Goal: Find specific page/section: Find specific page/section

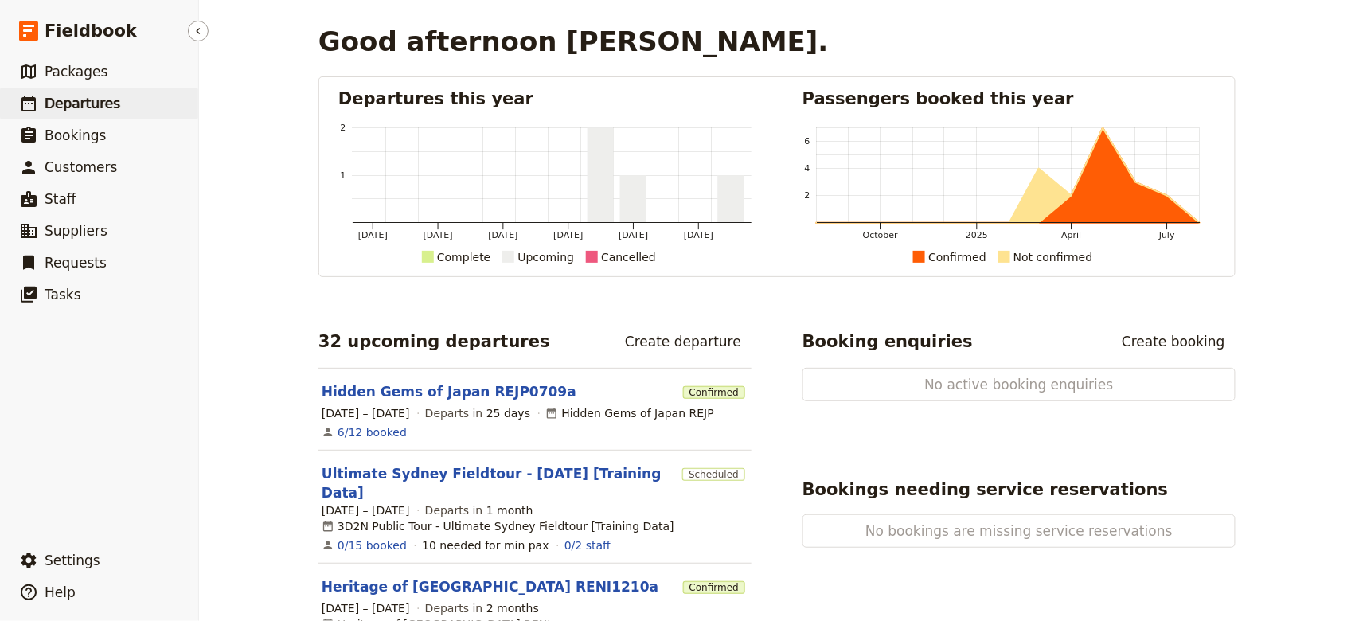
click at [71, 109] on span "Departures" at bounding box center [83, 104] width 76 height 16
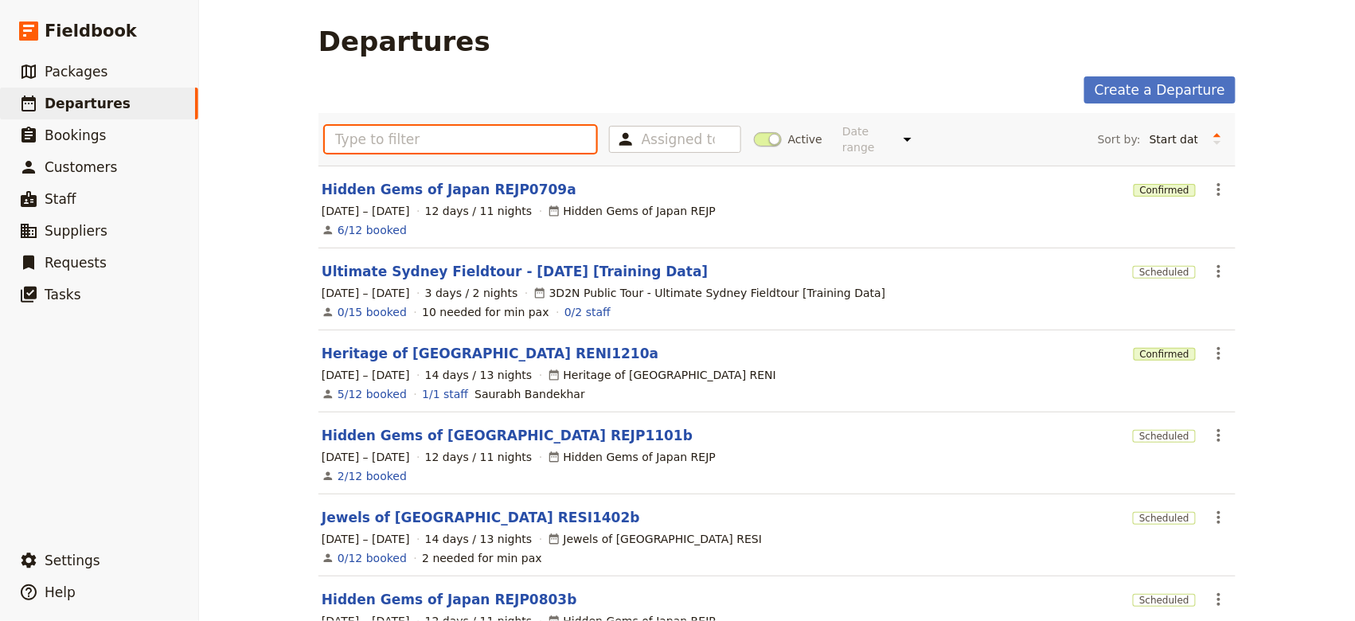
click at [482, 134] on input "text" at bounding box center [460, 139] width 271 height 27
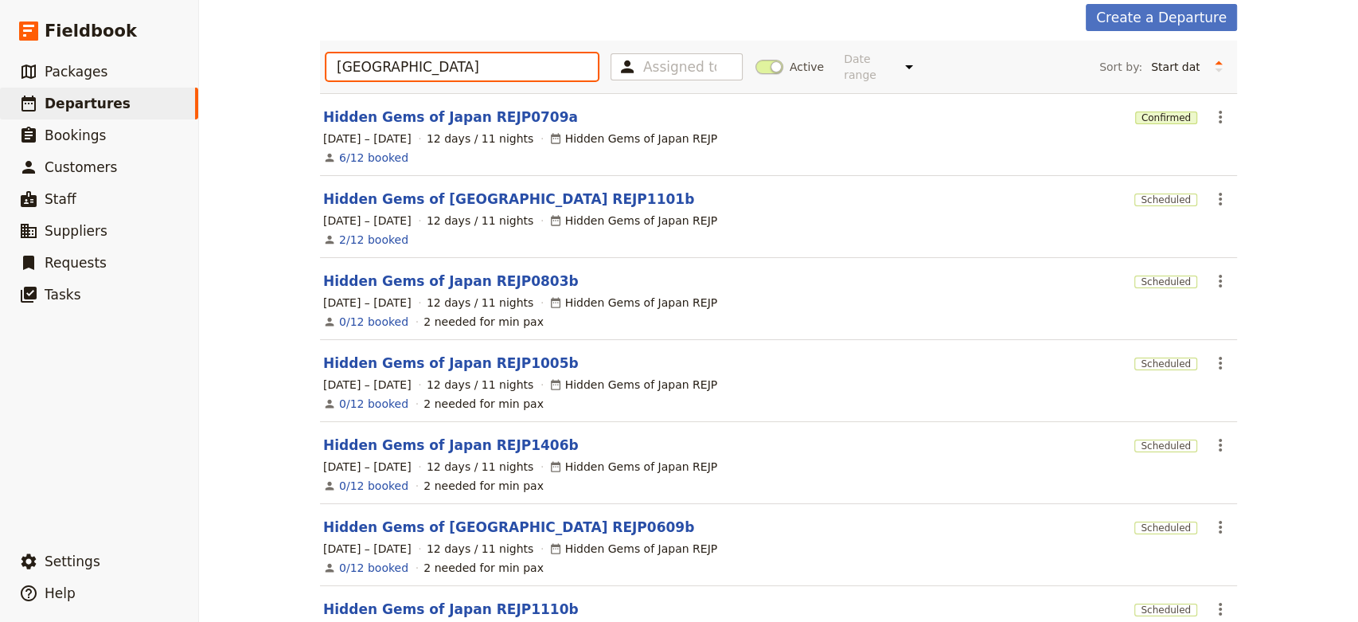
scroll to position [106, 0]
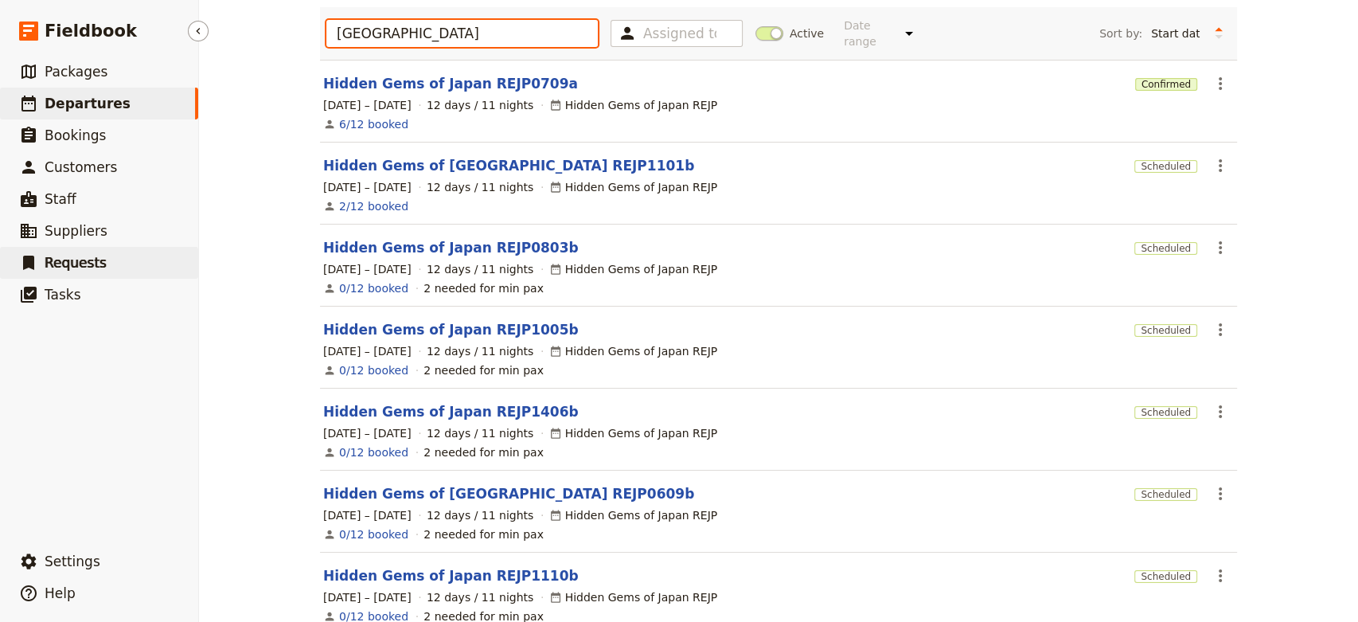
type input "[GEOGRAPHIC_DATA]"
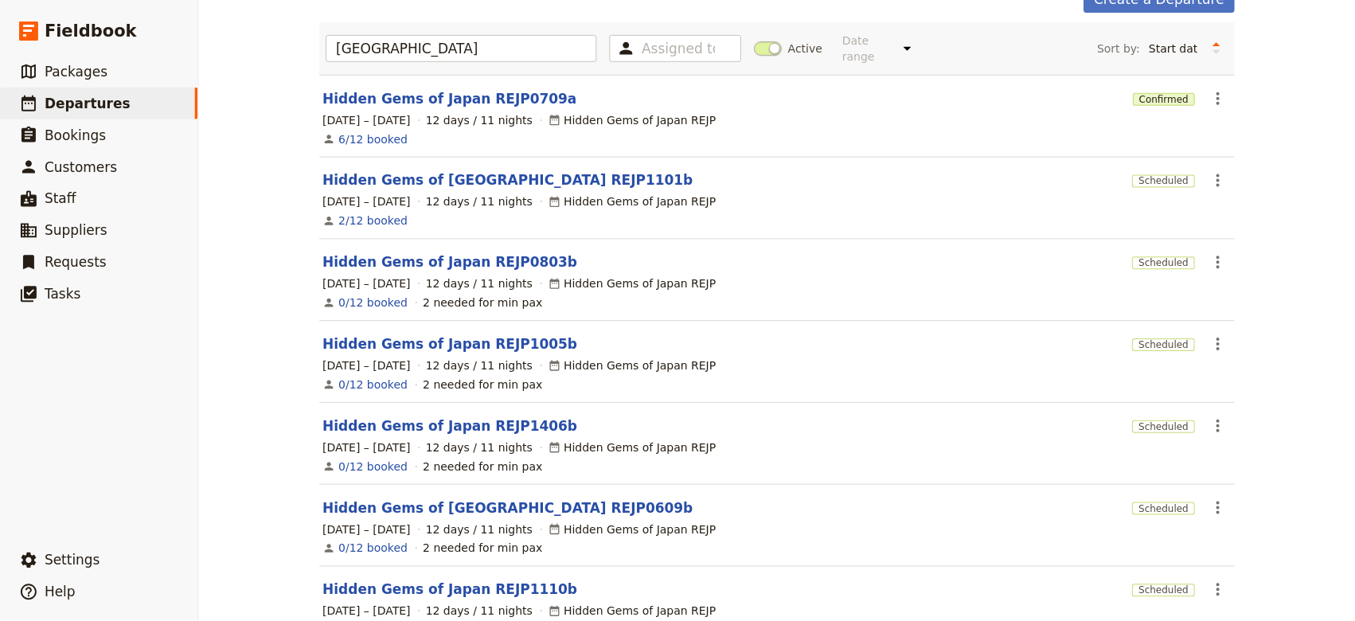
scroll to position [0, 0]
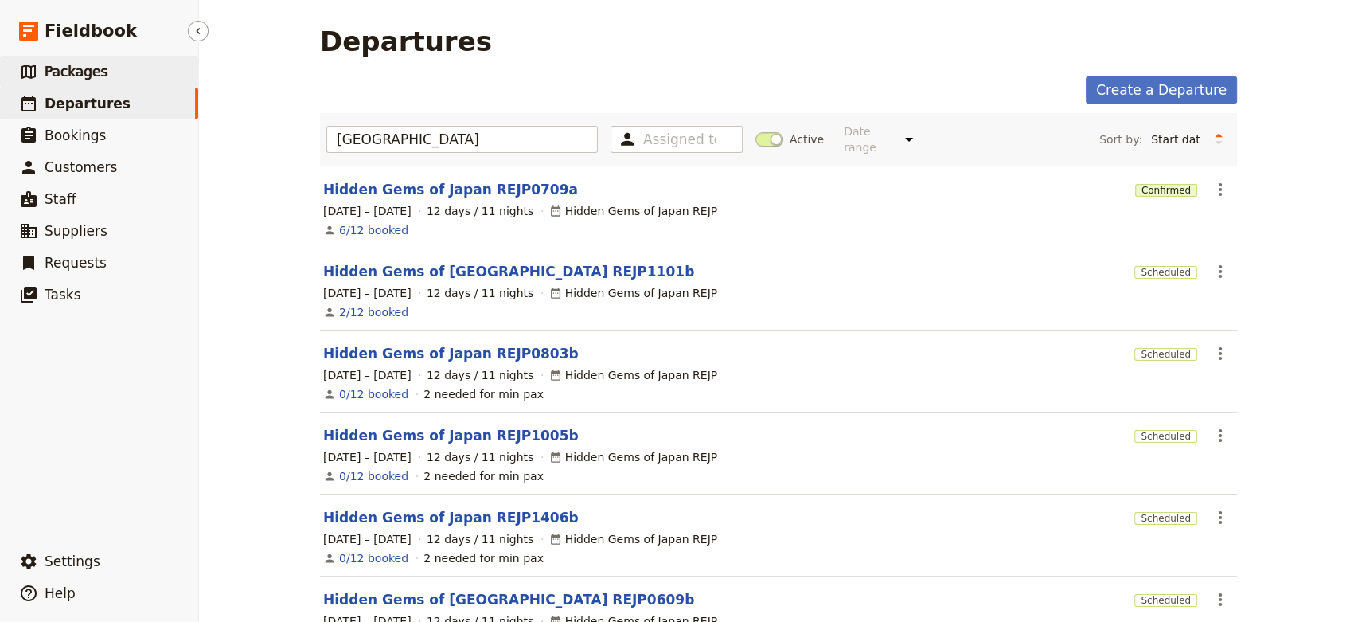
click at [132, 78] on link "​ Packages" at bounding box center [99, 72] width 198 height 32
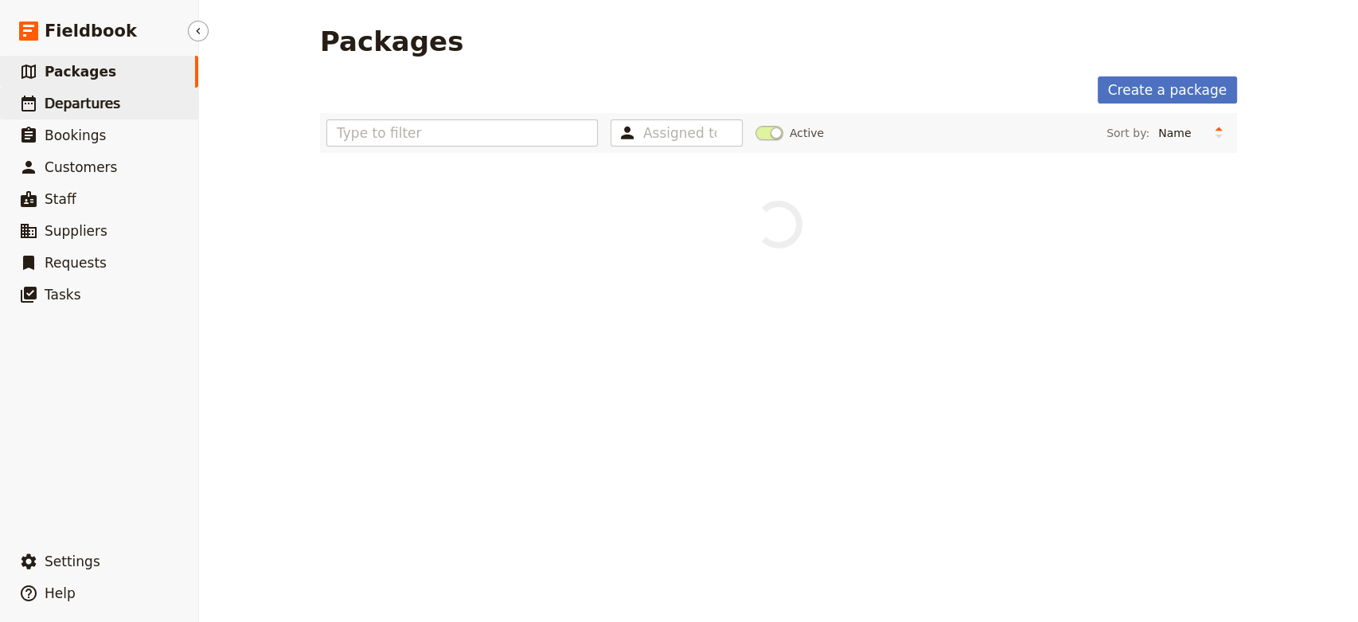
click at [108, 115] on link "​ Departures" at bounding box center [99, 104] width 198 height 32
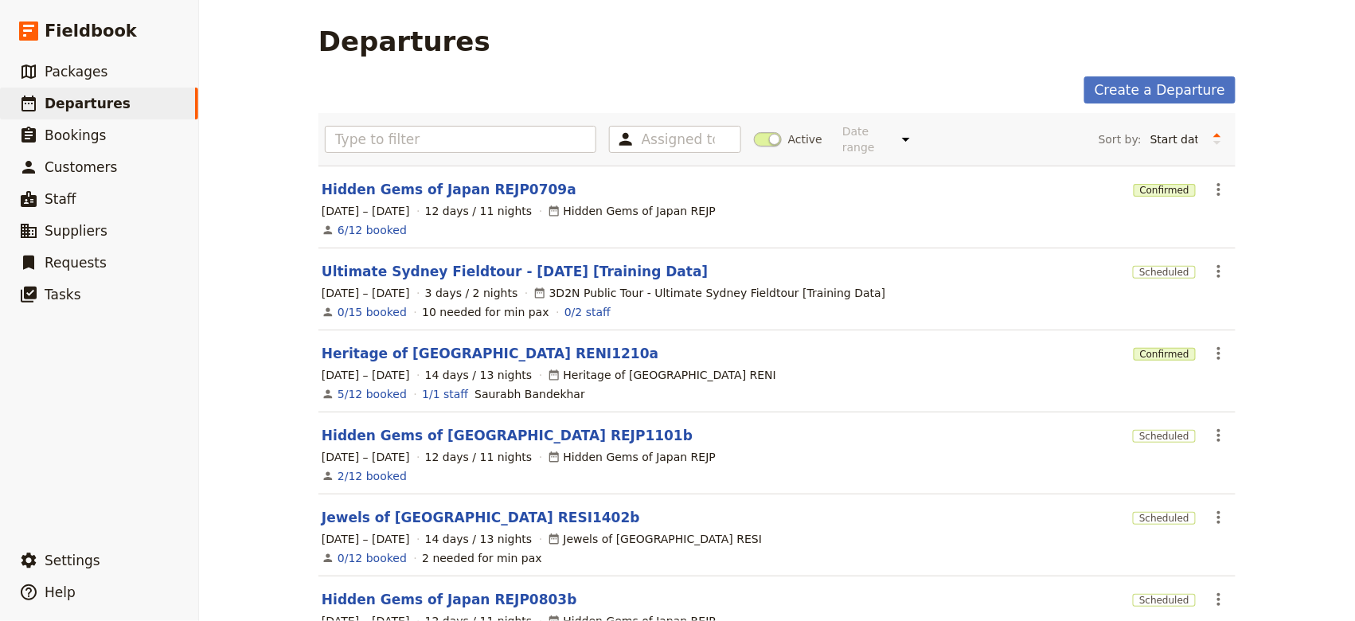
click at [236, 266] on div "Departures Create a Departure Assigned to Active Date range This week Next week…" at bounding box center [777, 310] width 1156 height 621
